Goal: Communication & Community: Answer question/provide support

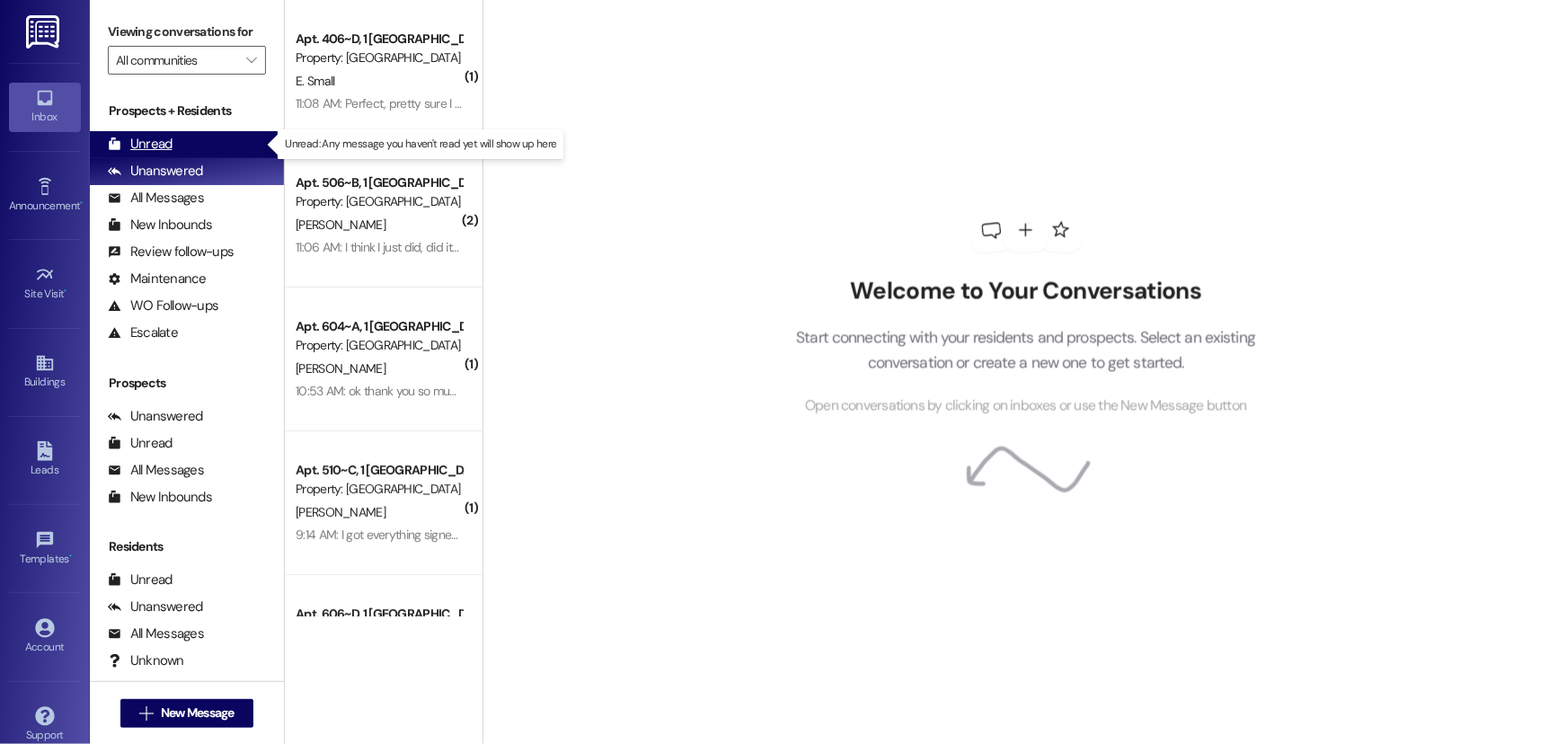
click at [151, 134] on div "Unread (0)" at bounding box center [187, 145] width 194 height 27
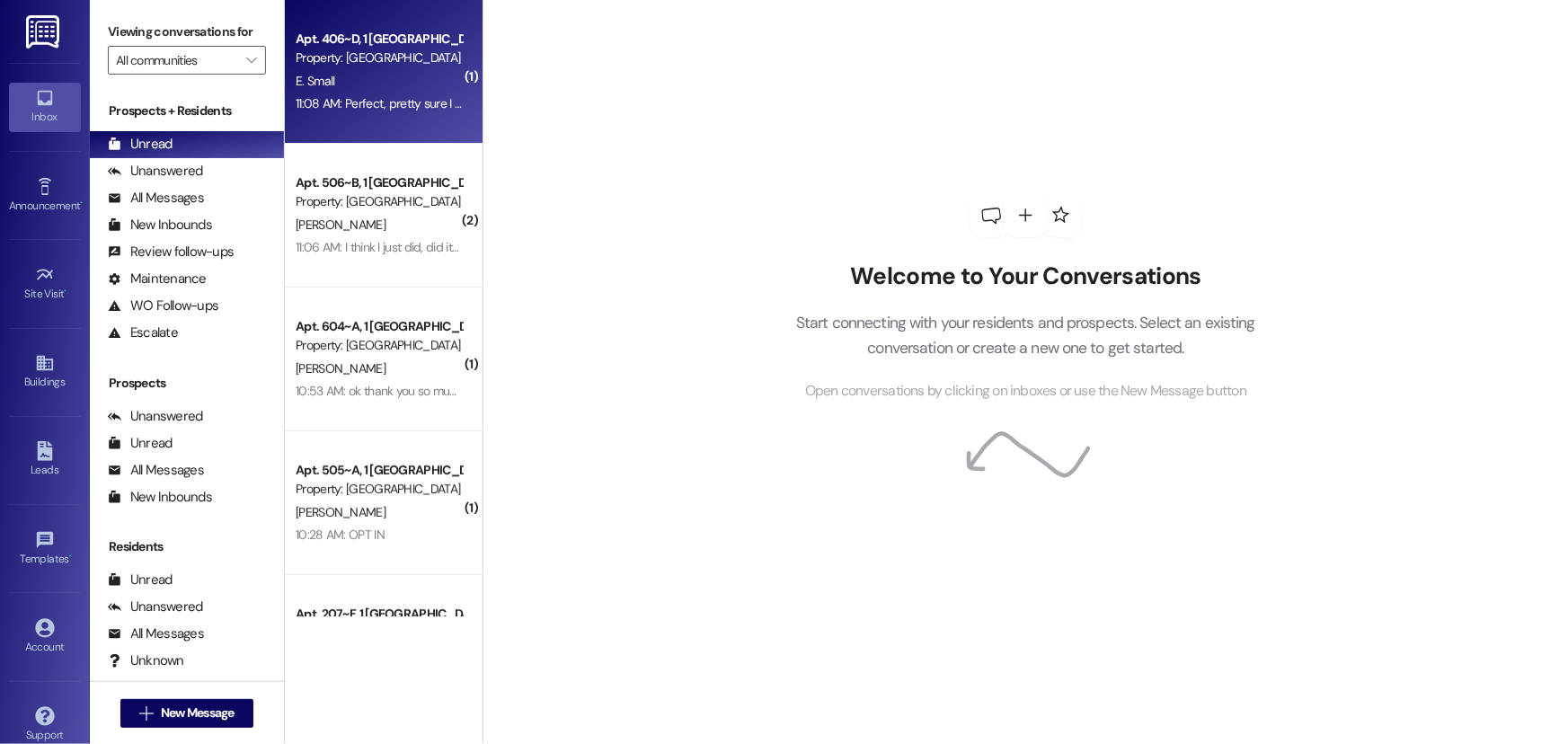
click at [329, 86] on div "E. Small" at bounding box center [378, 80] width 169 height 22
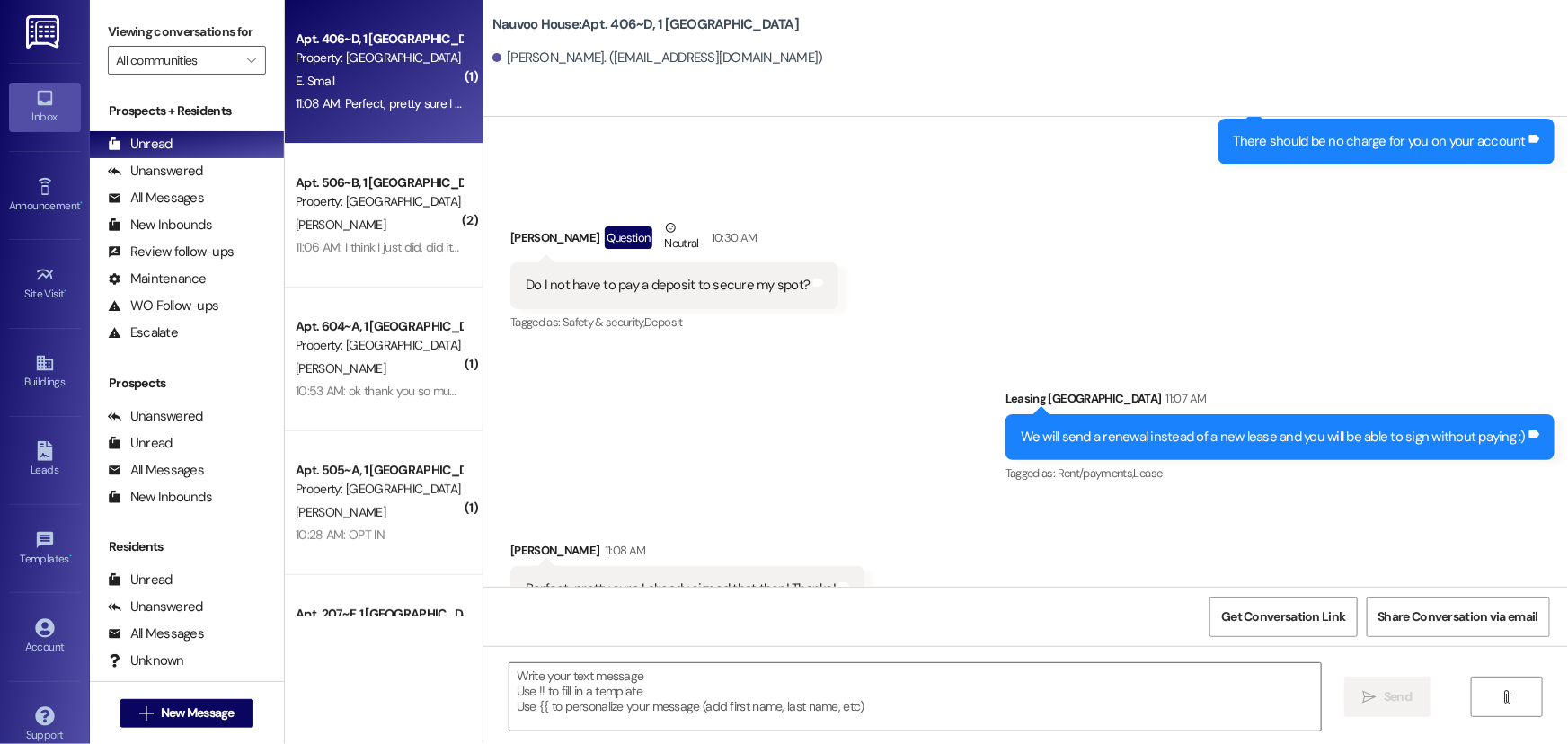
scroll to position [1772, 0]
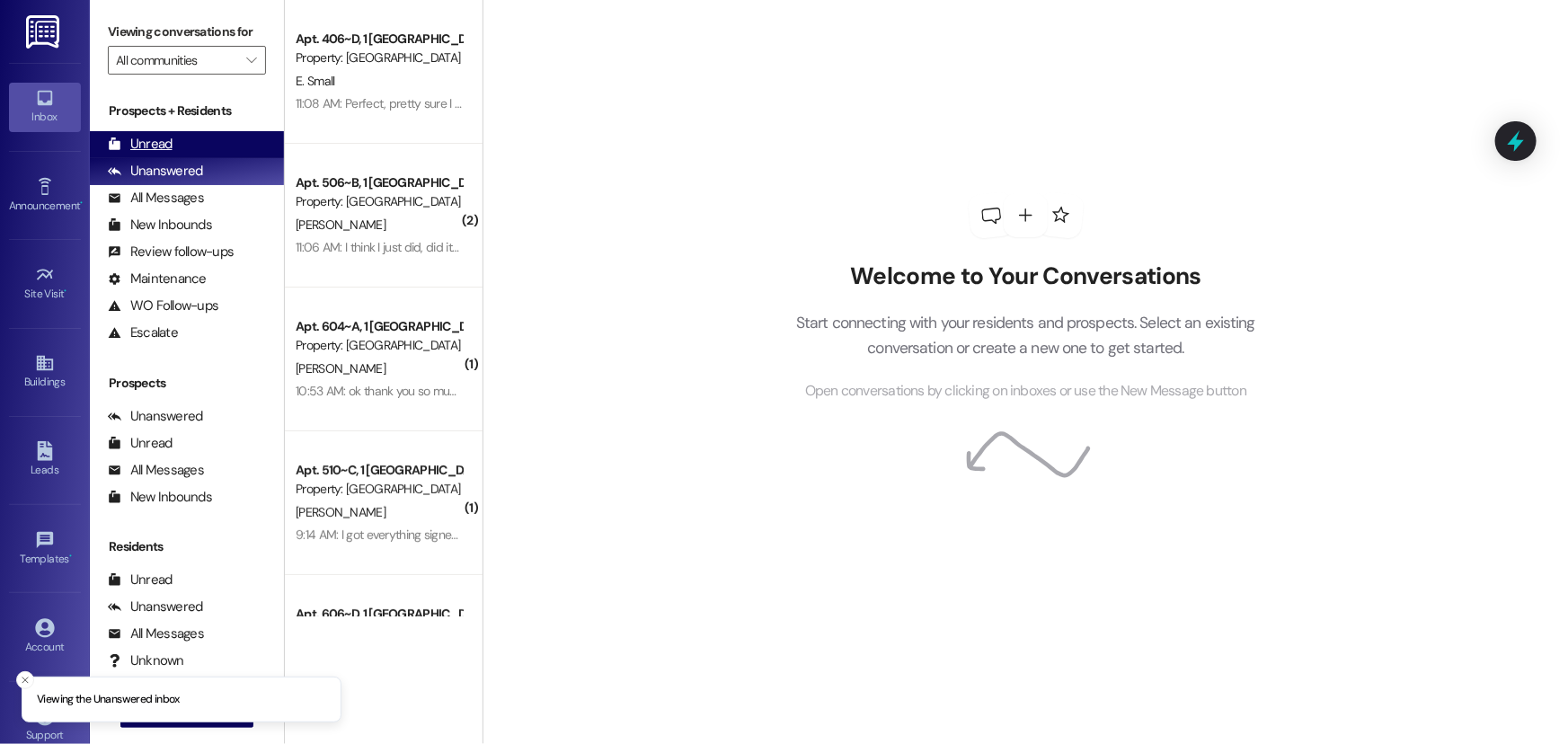
click at [148, 137] on div "Unread (0)" at bounding box center [187, 145] width 194 height 27
click at [168, 143] on div "Unread" at bounding box center [141, 145] width 65 height 19
click at [154, 136] on div "Unread" at bounding box center [141, 145] width 65 height 19
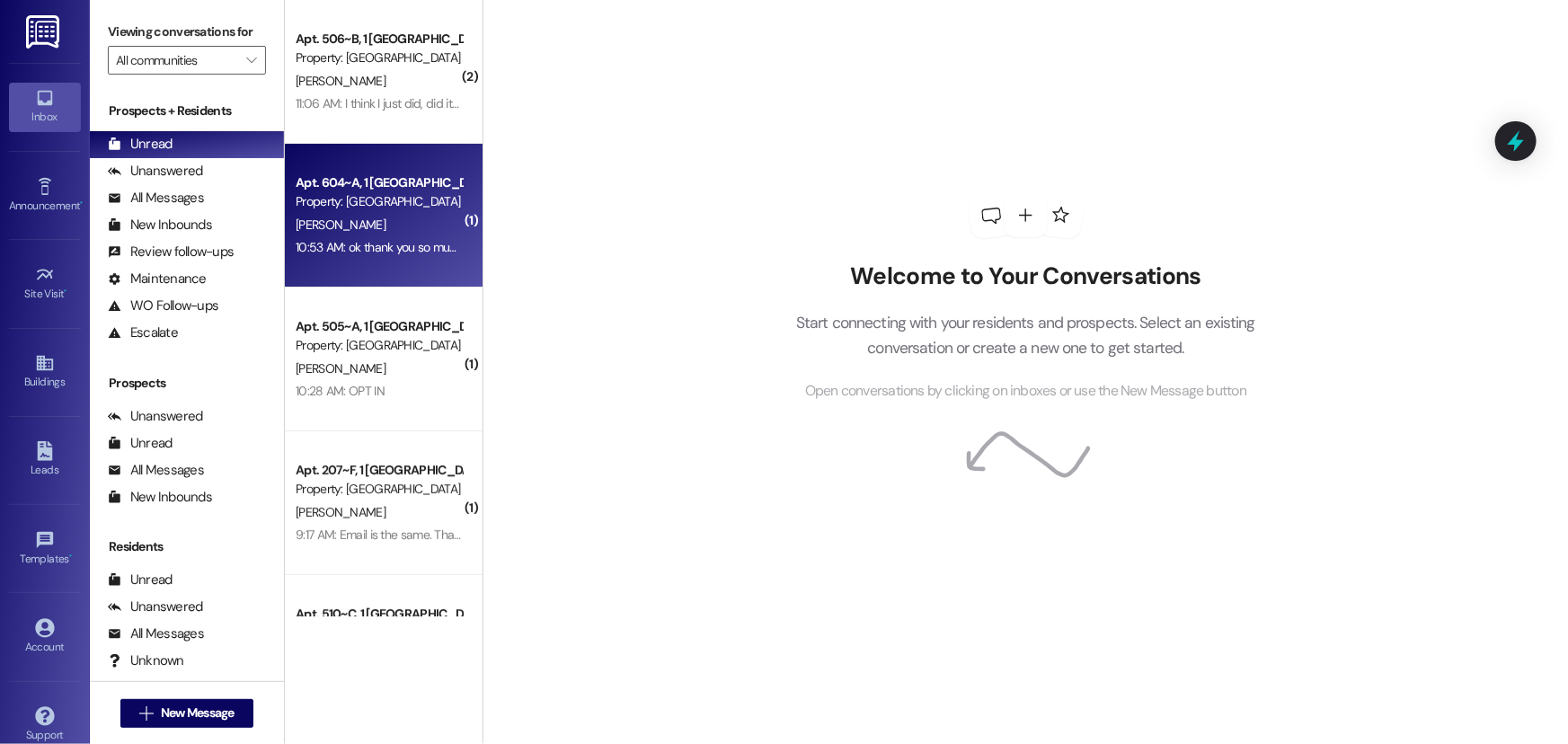
click at [328, 181] on div "Apt. 604~A, 1 [GEOGRAPHIC_DATA]" at bounding box center [379, 183] width 167 height 19
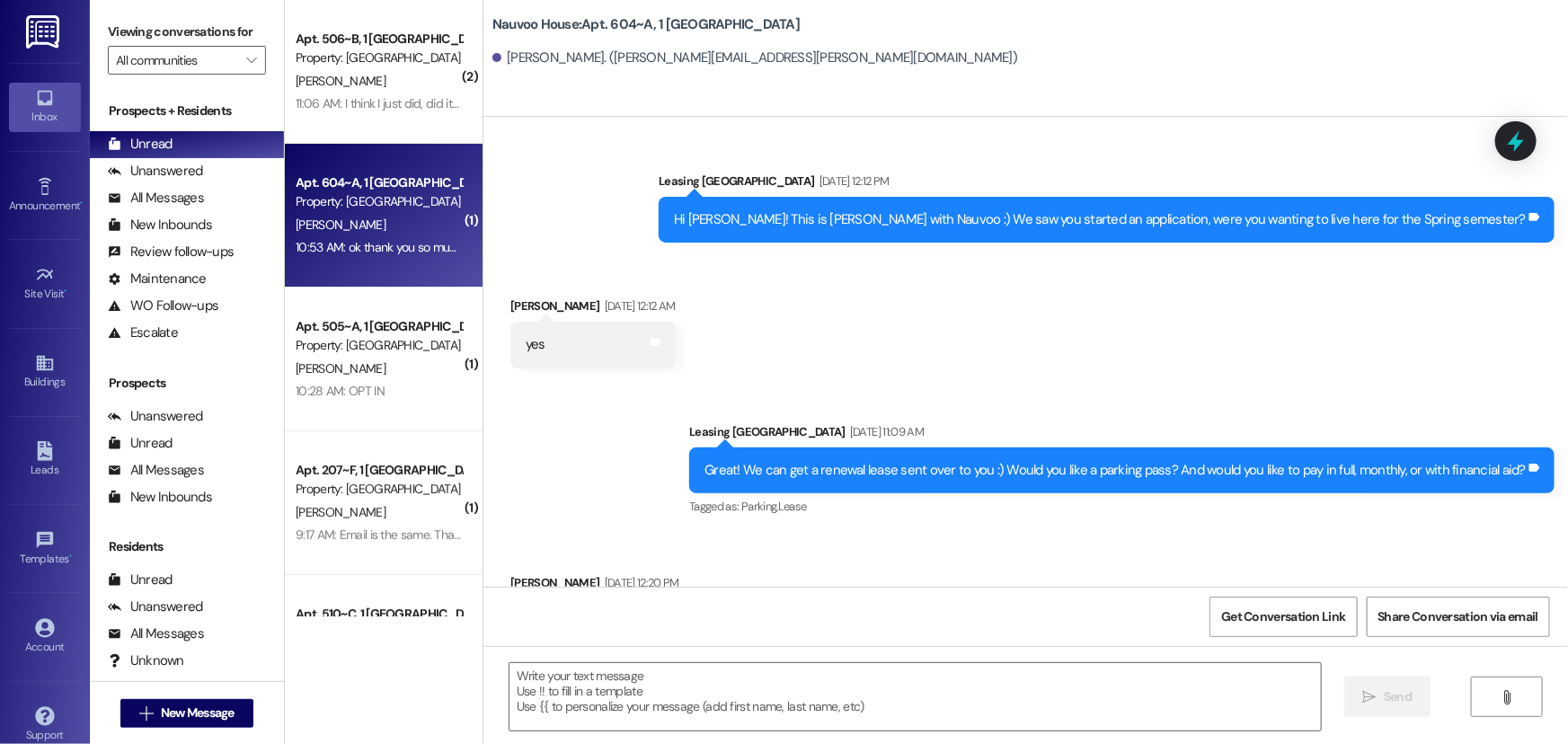
scroll to position [80510, 0]
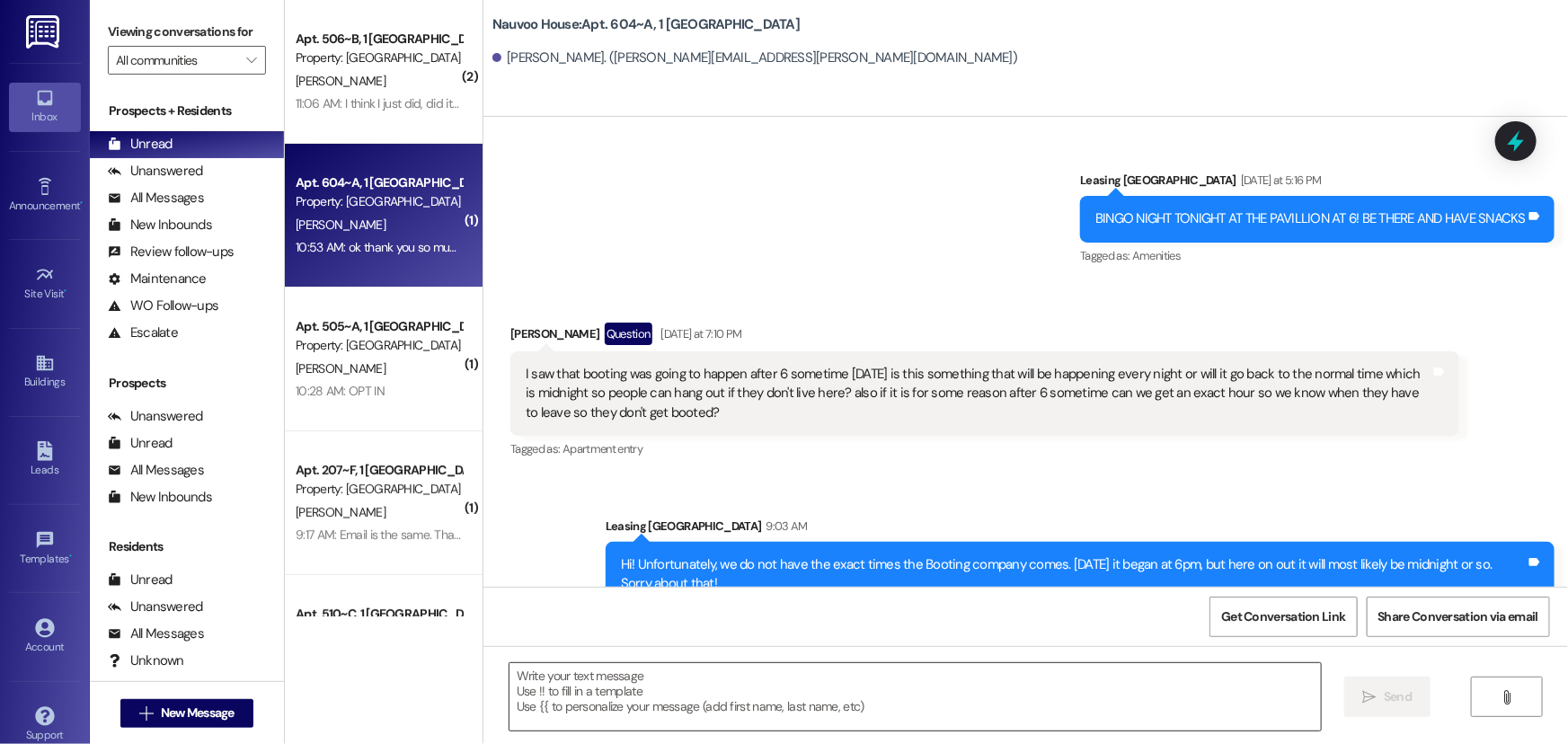
click at [582, 691] on textarea at bounding box center [915, 697] width 812 height 67
